Goal: Go to known website: Access a specific website the user already knows

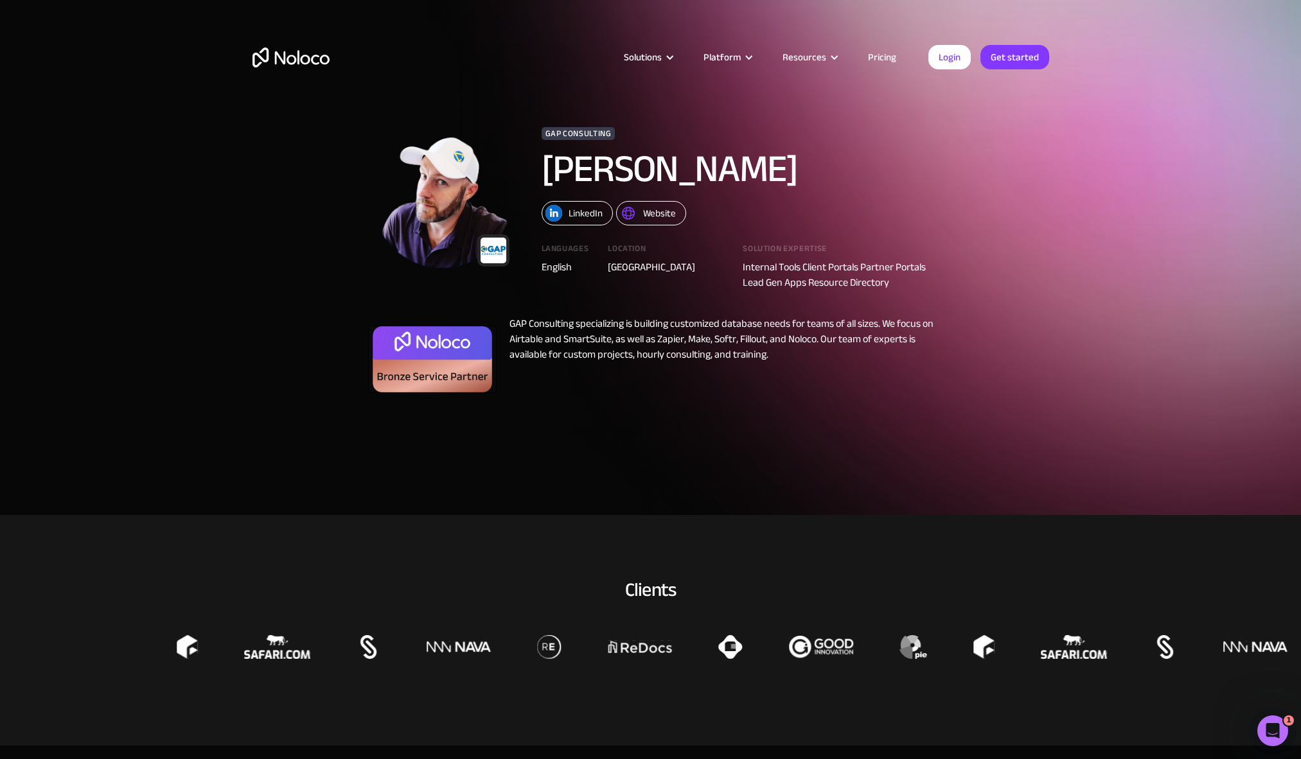
click at [305, 64] on img "home" at bounding box center [291, 58] width 77 height 20
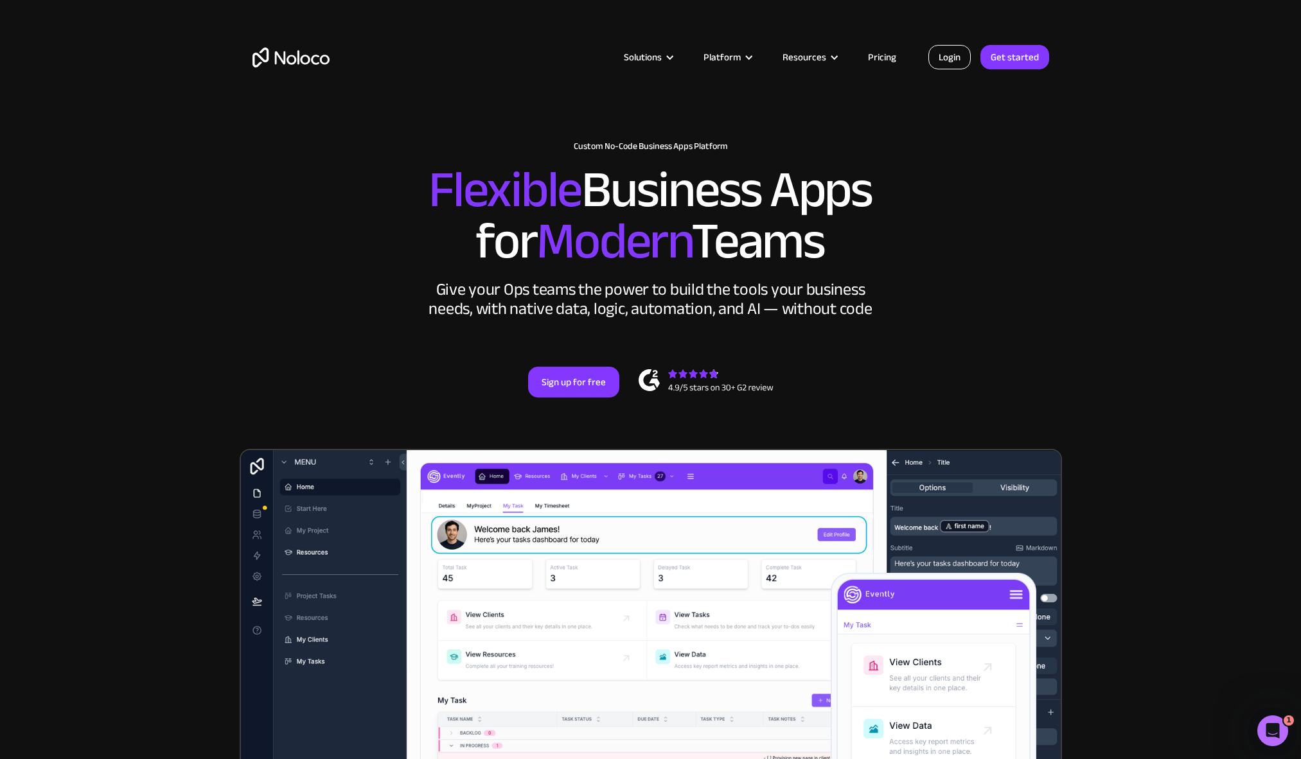
click at [945, 64] on link "Login" at bounding box center [949, 57] width 42 height 24
